Goal: Task Accomplishment & Management: Manage account settings

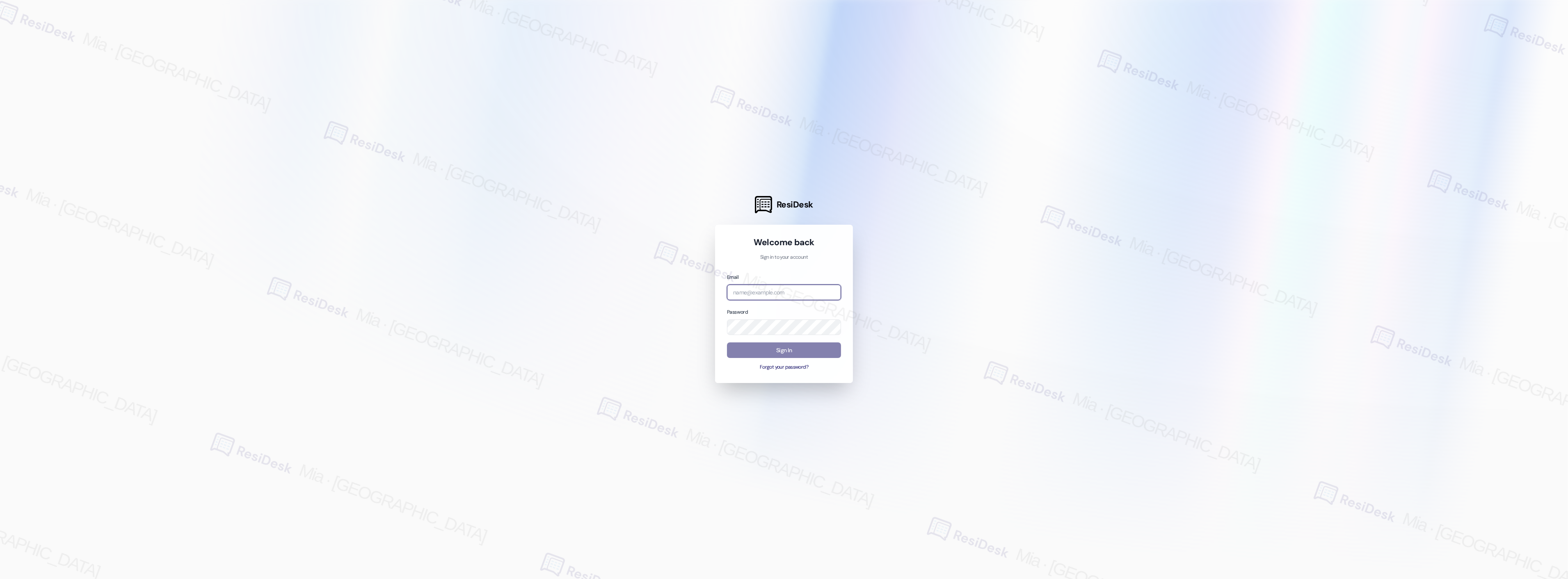
click at [819, 297] on input "email" at bounding box center [784, 293] width 114 height 16
click at [0, 579] on com-1password-button at bounding box center [0, 579] width 0 height 0
click at [1155, 184] on div at bounding box center [784, 290] width 1568 height 579
click at [832, 296] on input "amer" at bounding box center [784, 293] width 114 height 16
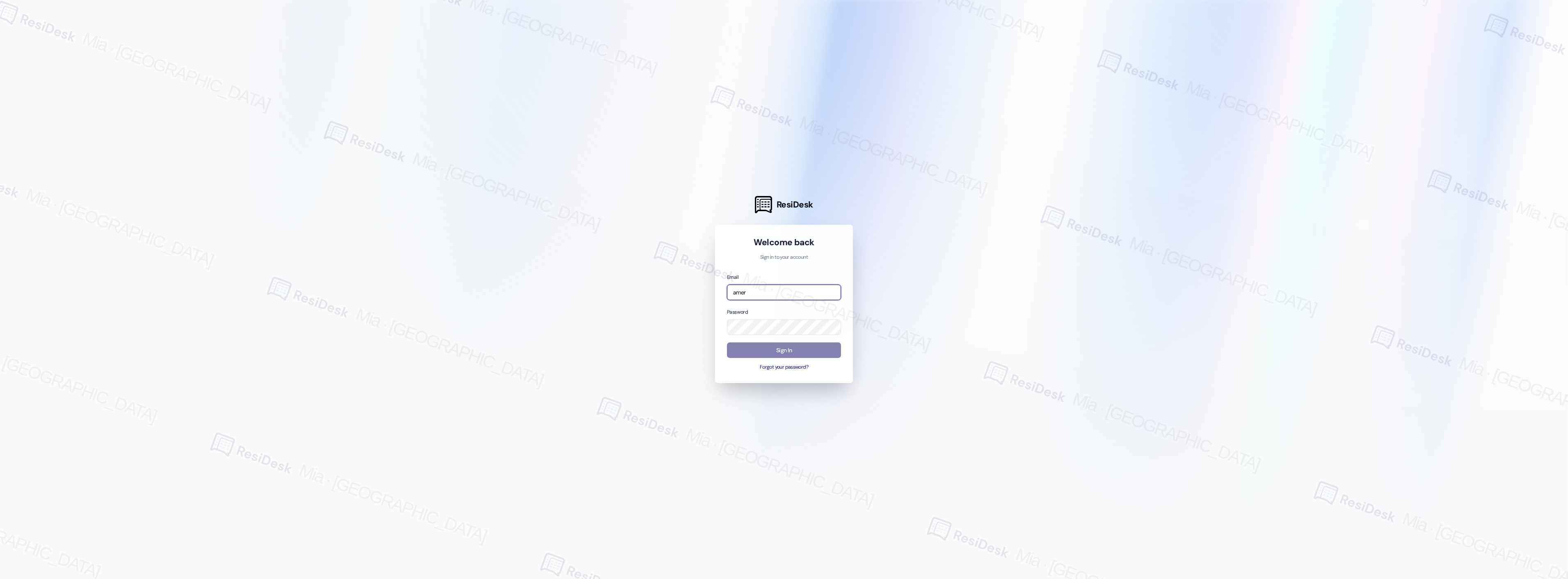
drag, startPoint x: 790, startPoint y: 297, endPoint x: 786, endPoint y: 297, distance: 4.0
click at [779, 297] on input "amer" at bounding box center [784, 293] width 114 height 16
click at [0, 579] on com-1password-button at bounding box center [0, 579] width 0 height 0
type input "automated-surveys-american_landmark-mia.caampued@american_[DOMAIN_NAME]"
